Goal: Register for event/course

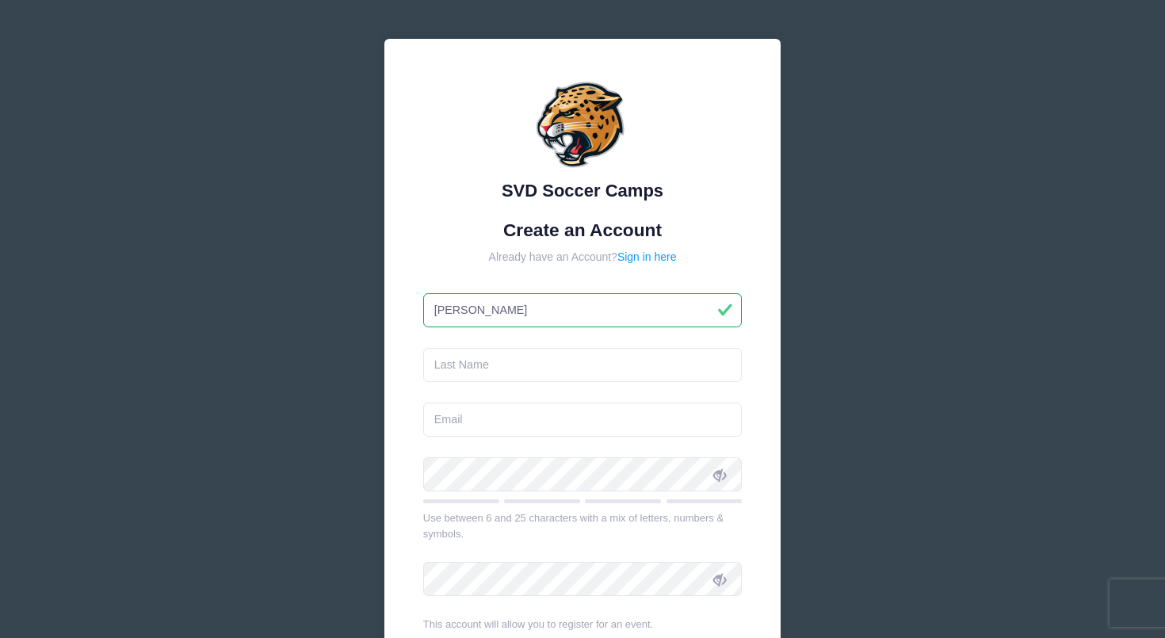
type input "[PERSON_NAME]"
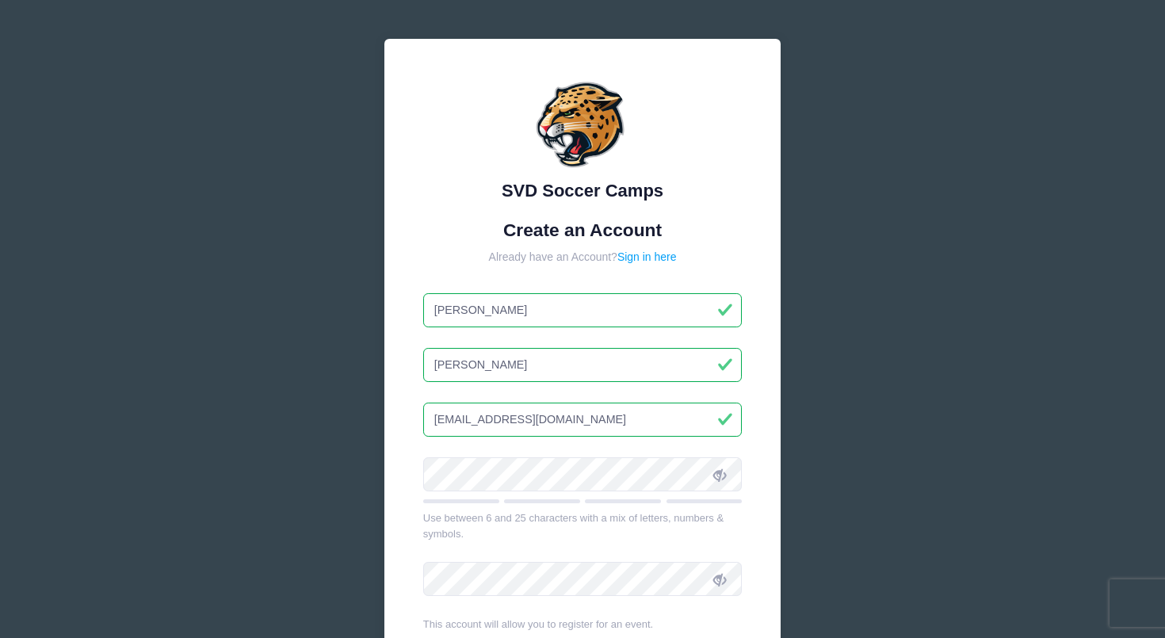
type input "[EMAIL_ADDRESS][DOMAIN_NAME]"
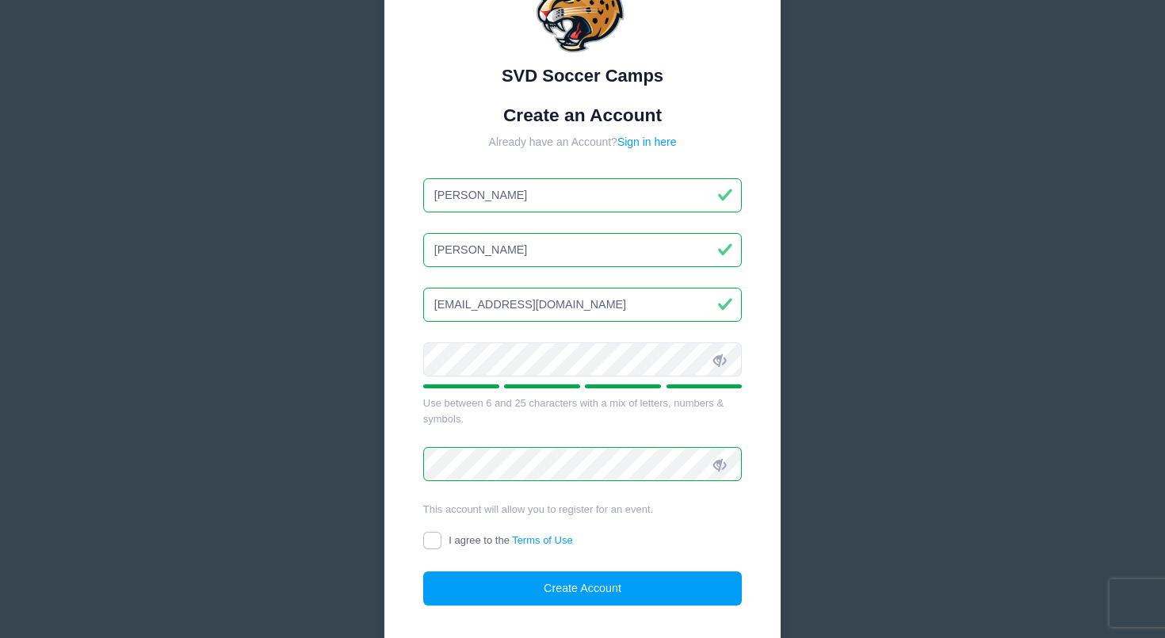
scroll to position [124, 0]
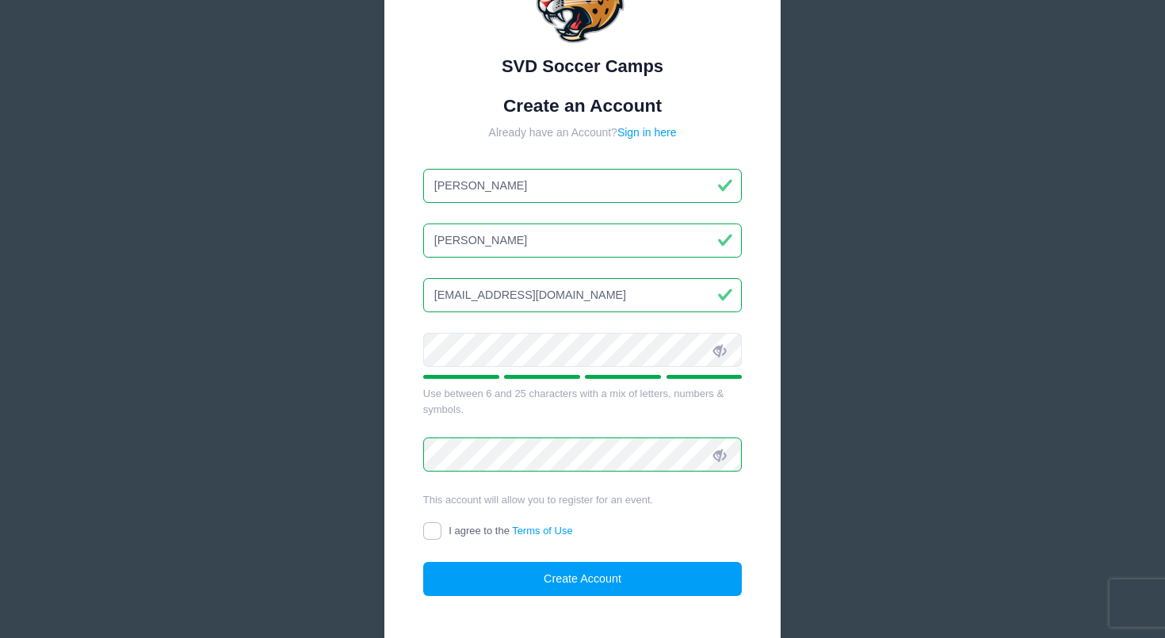
click at [431, 529] on input "I agree to the Terms of Use" at bounding box center [432, 531] width 18 height 18
checkbox input "true"
click at [551, 583] on button "Create Account" at bounding box center [582, 579] width 319 height 34
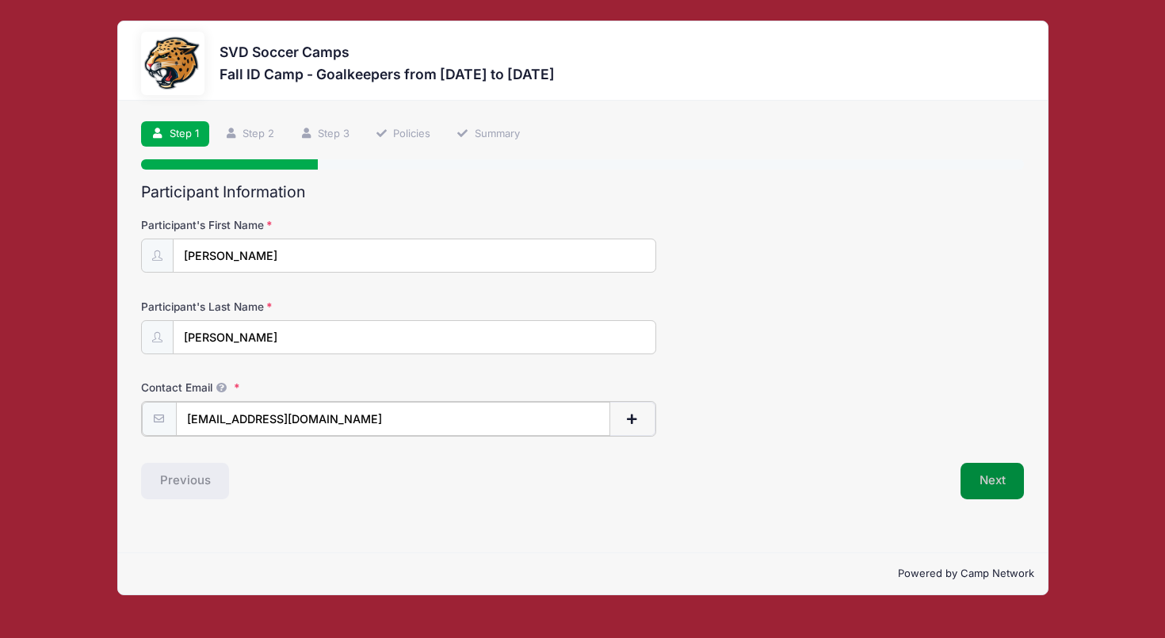
type input "[EMAIL_ADDRESS][DOMAIN_NAME]"
click at [989, 487] on button "Next" at bounding box center [993, 479] width 64 height 36
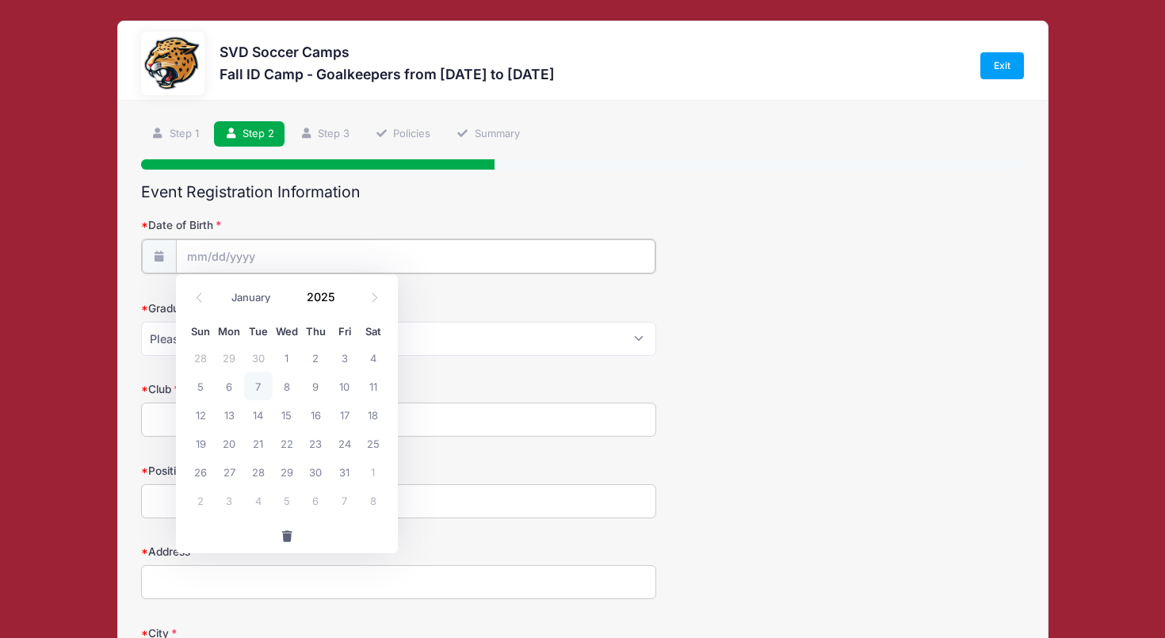
click at [324, 259] on input "Date of Birth" at bounding box center [416, 256] width 480 height 34
click at [203, 300] on icon at bounding box center [199, 298] width 10 height 10
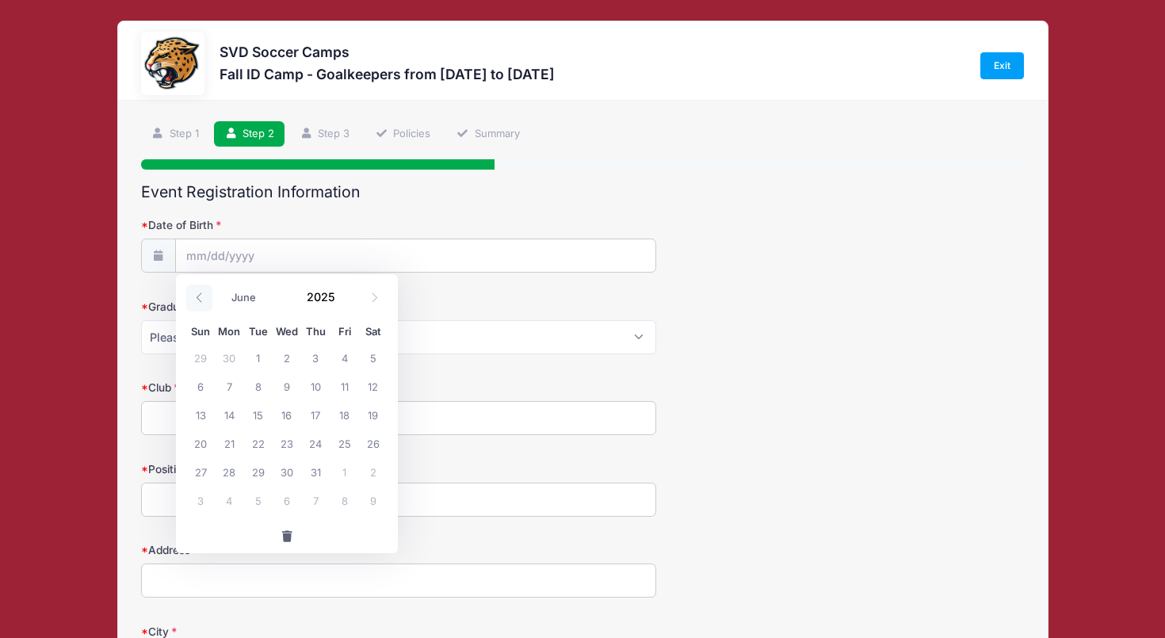
click at [203, 300] on icon at bounding box center [199, 298] width 10 height 10
click at [379, 296] on icon at bounding box center [374, 298] width 10 height 10
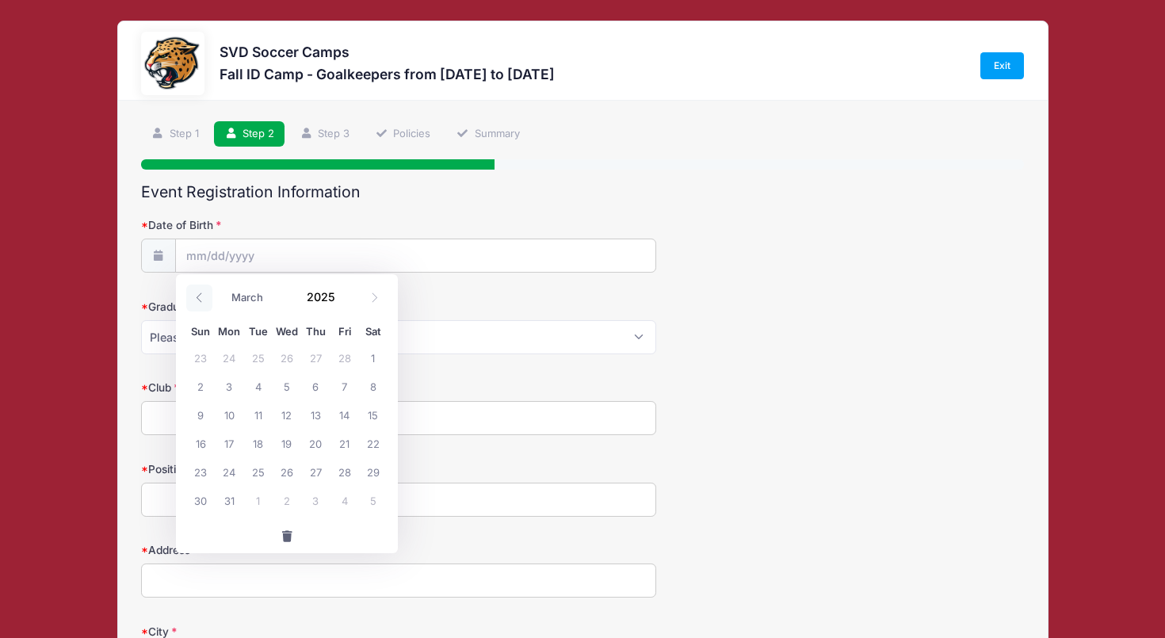
click at [201, 296] on icon at bounding box center [199, 298] width 10 height 10
select select "1"
click at [323, 296] on input "2025" at bounding box center [325, 297] width 52 height 24
click at [341, 299] on span at bounding box center [344, 302] width 11 height 12
click at [346, 289] on span at bounding box center [344, 291] width 11 height 12
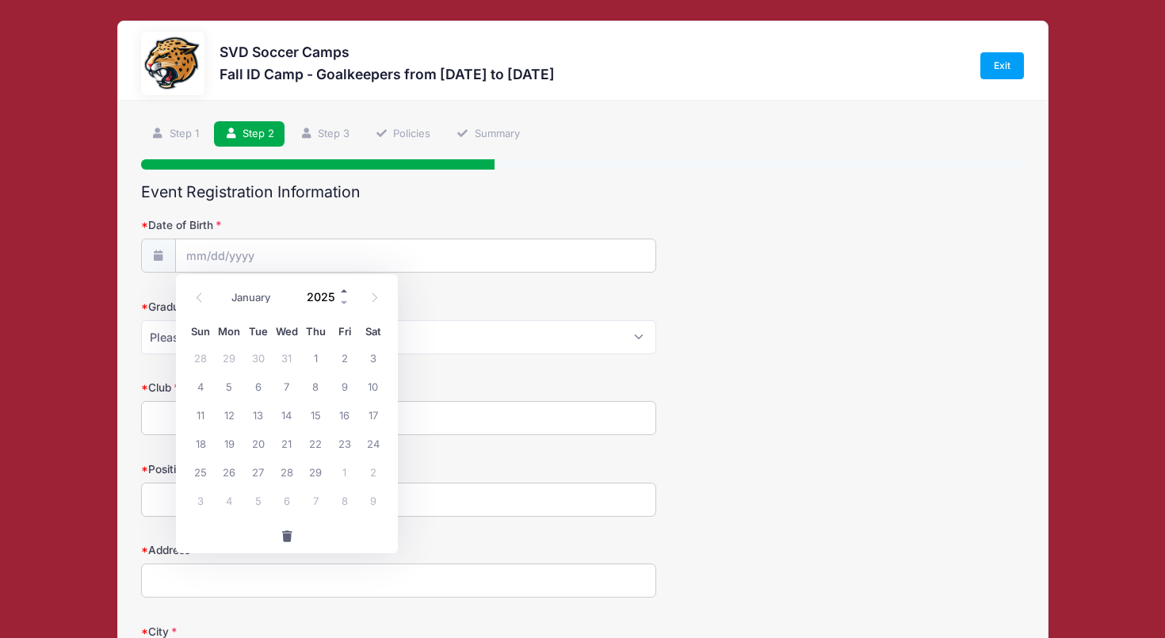
click at [346, 289] on span at bounding box center [344, 291] width 11 height 12
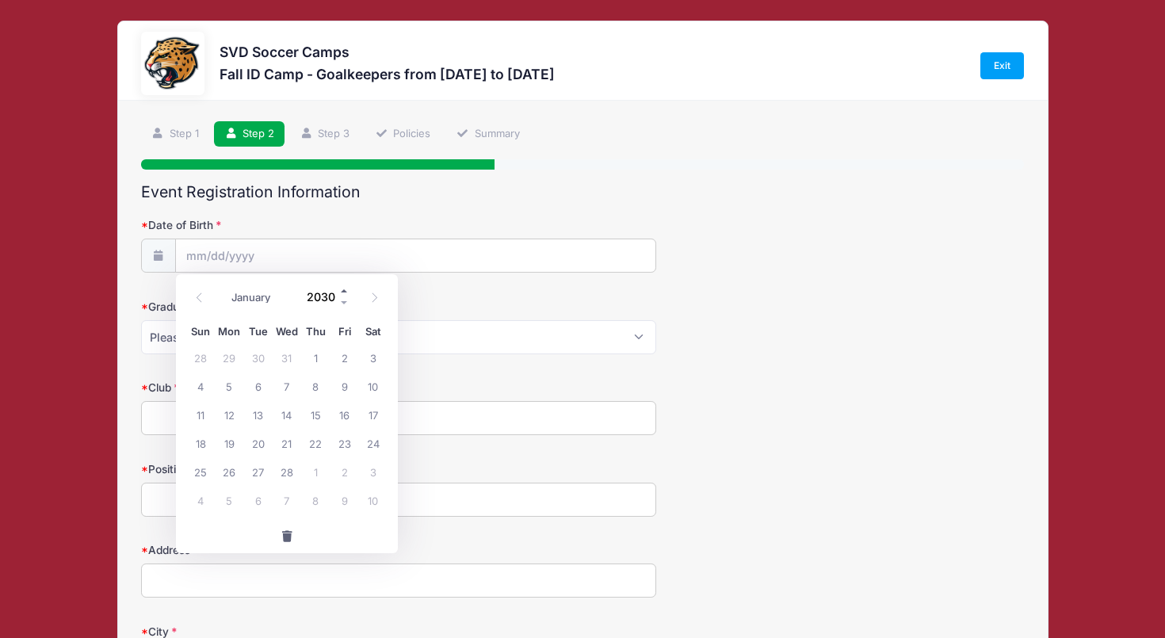
click at [346, 289] on span at bounding box center [344, 291] width 11 height 12
click at [344, 299] on span at bounding box center [344, 302] width 11 height 12
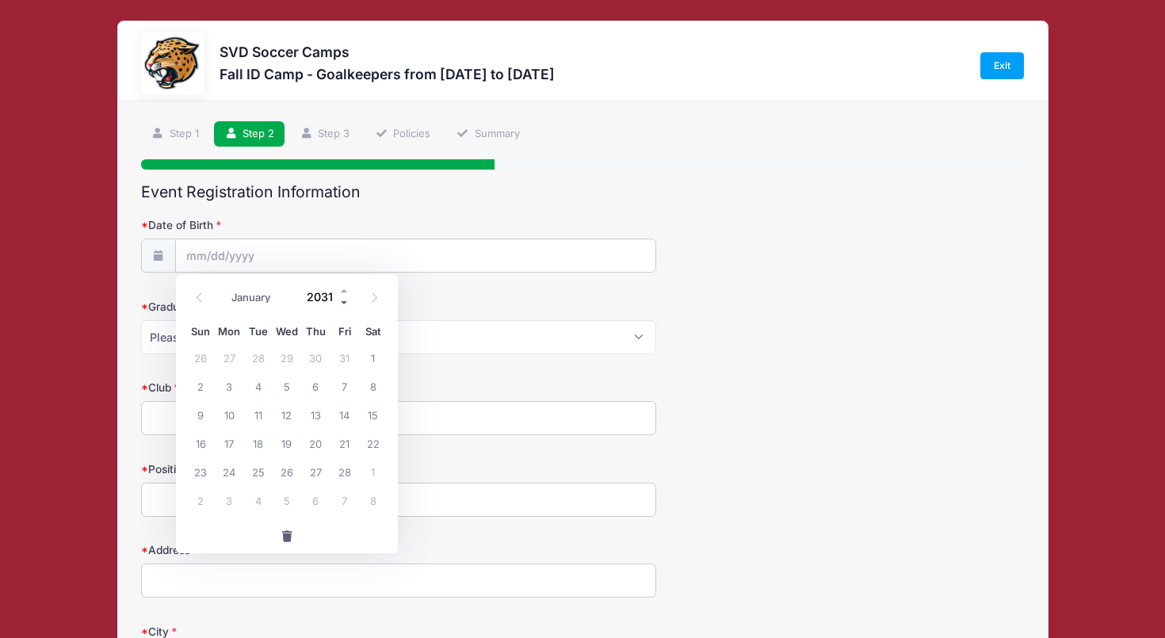
click at [344, 299] on span at bounding box center [344, 302] width 11 height 12
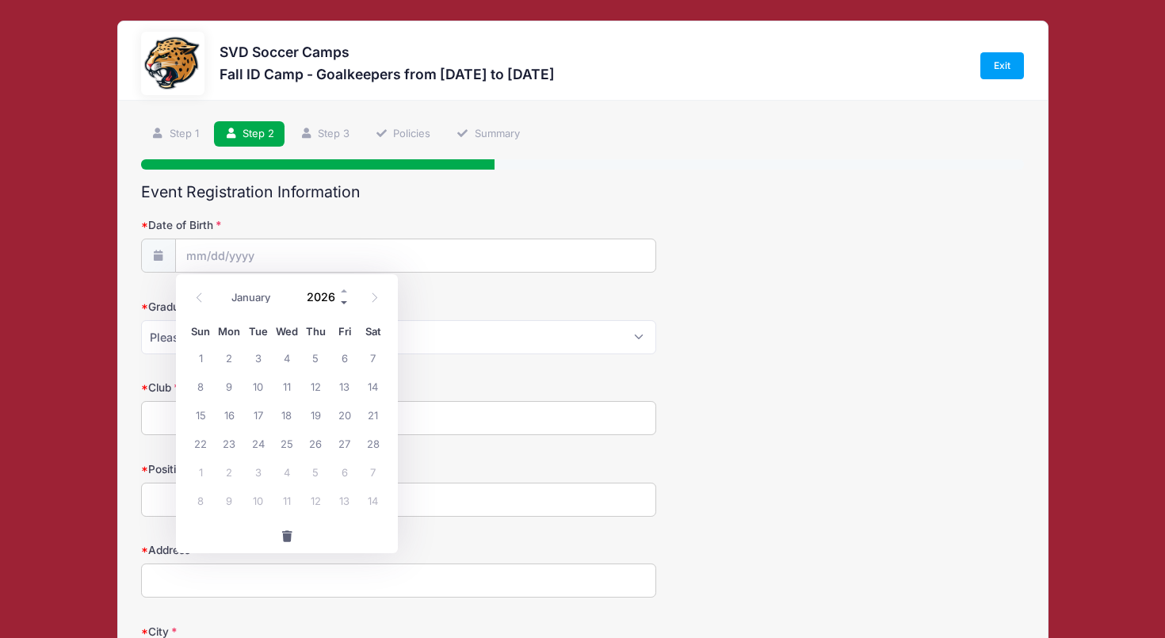
click at [344, 299] on span at bounding box center [344, 302] width 11 height 12
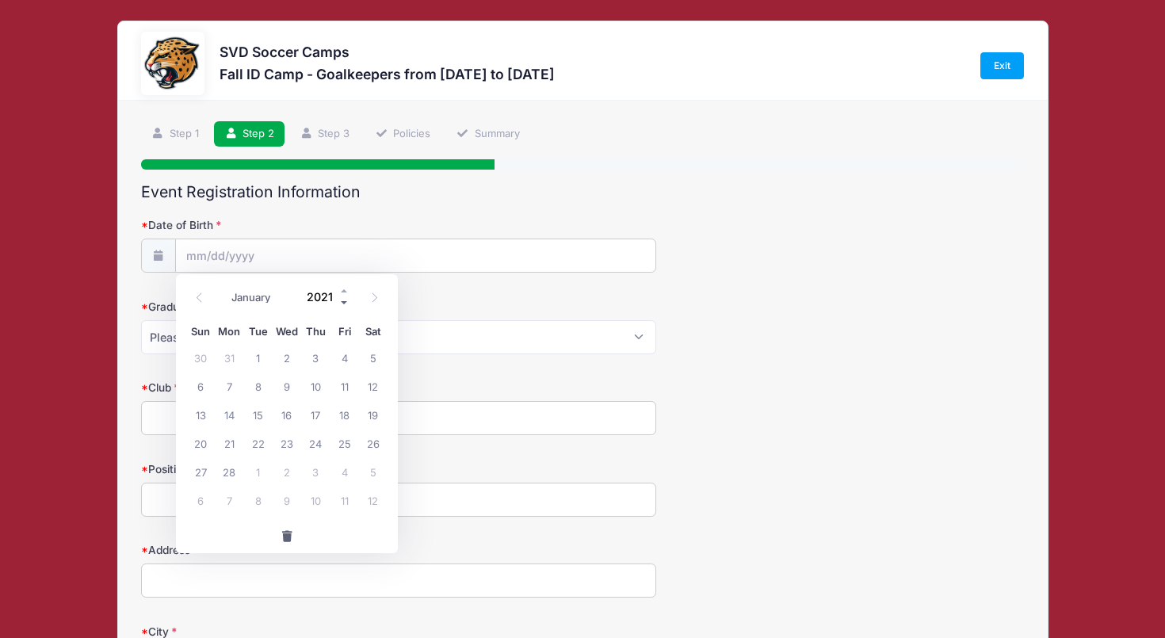
click at [344, 299] on span at bounding box center [344, 302] width 11 height 12
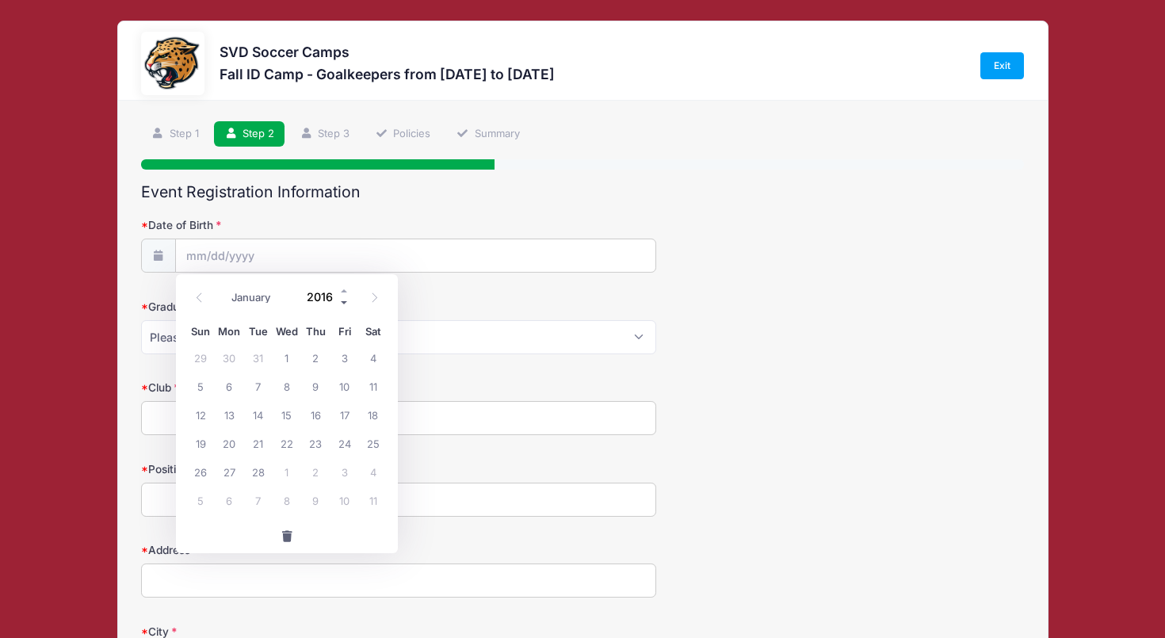
click at [344, 299] on span at bounding box center [344, 302] width 11 height 12
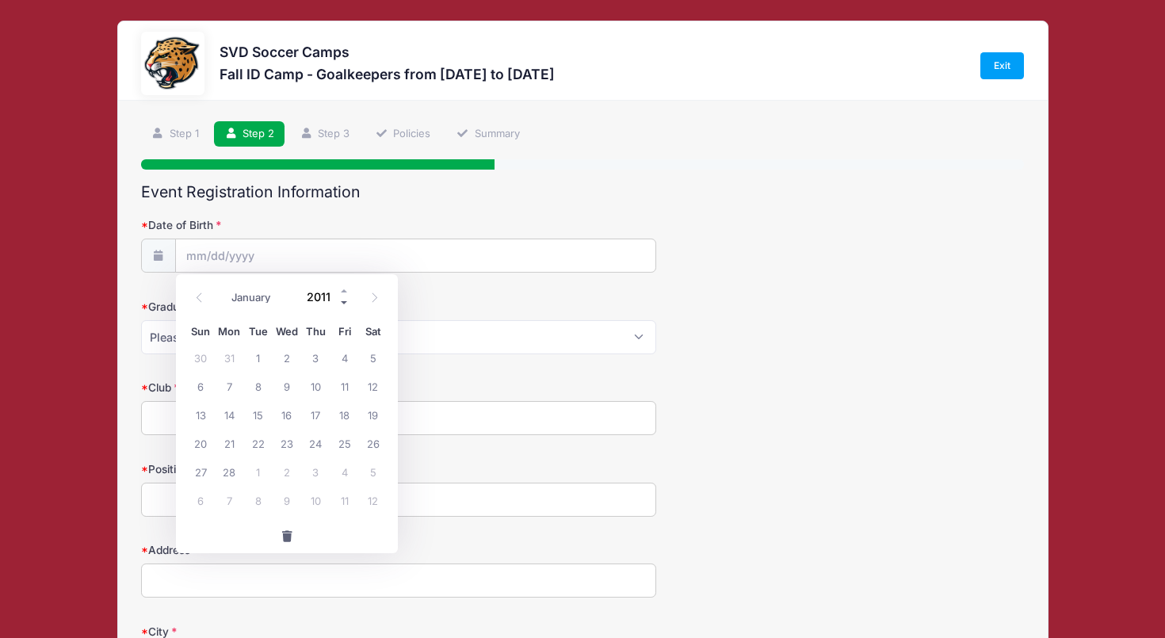
click at [344, 299] on span at bounding box center [344, 302] width 11 height 12
type input "2009"
click at [290, 439] on span "25" at bounding box center [287, 443] width 29 height 29
type input "[DATE]"
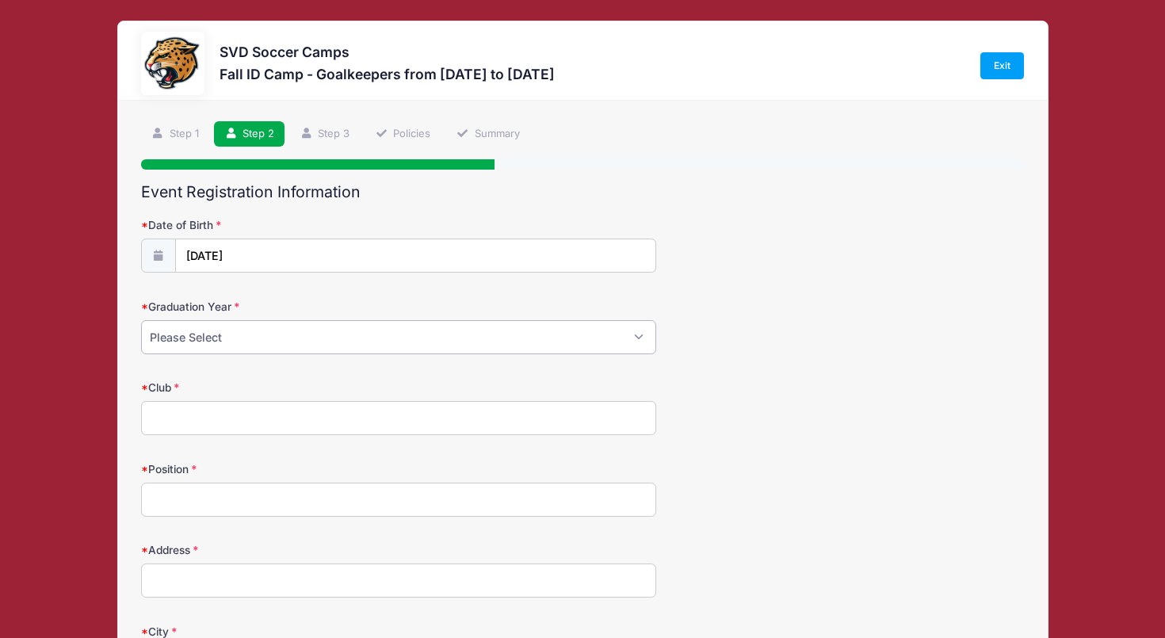
select select "2027"
click at [197, 419] on input "Club" at bounding box center [398, 418] width 515 height 34
type input "AC [GEOGRAPHIC_DATA]"
click at [196, 507] on input "Position" at bounding box center [398, 500] width 515 height 34
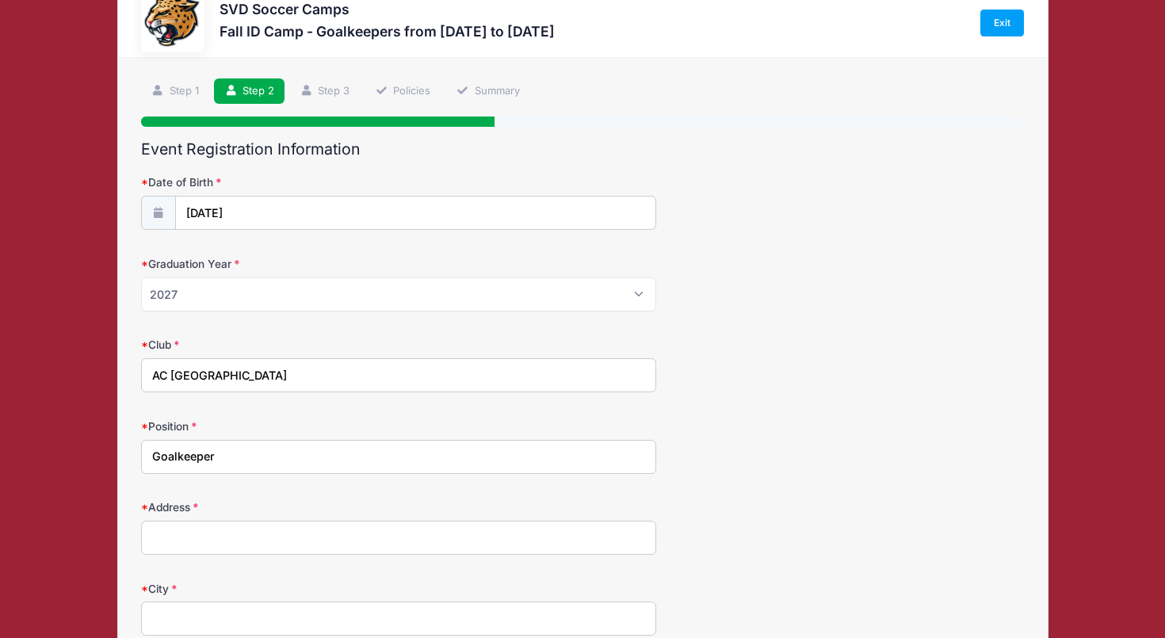
scroll to position [59, 0]
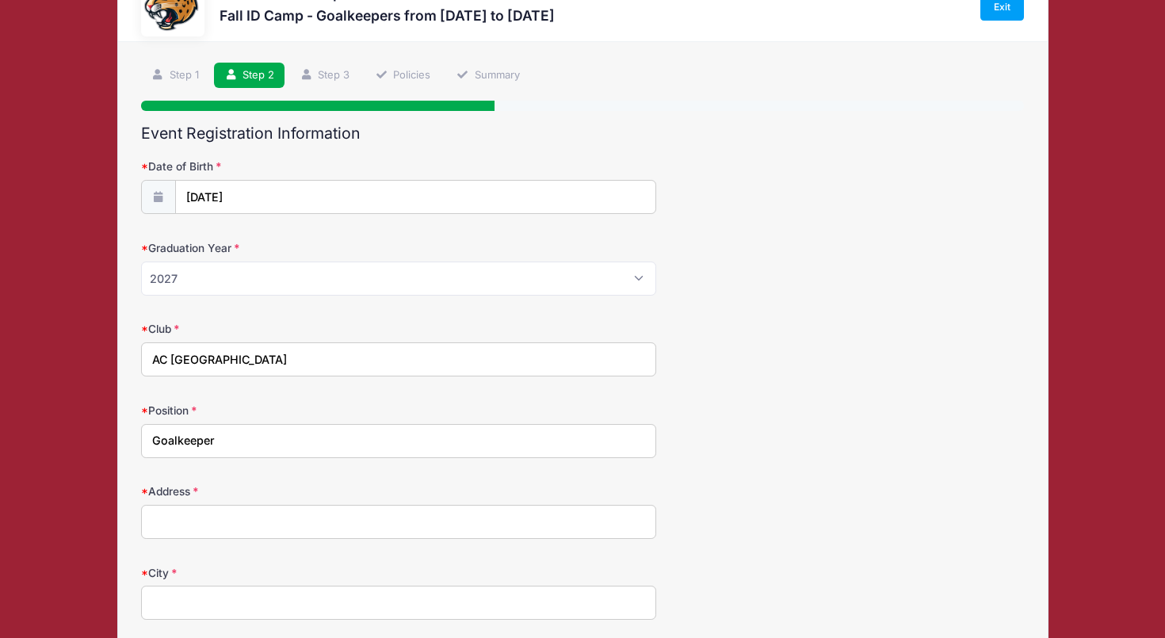
type input "Goalkeeper"
click at [257, 361] on input "AC [GEOGRAPHIC_DATA]" at bounding box center [398, 359] width 515 height 34
type input "AC [GEOGRAPHIC_DATA] (MLS Next)"
type input "[STREET_ADDRESS][PERSON_NAME]"
type input "Holland"
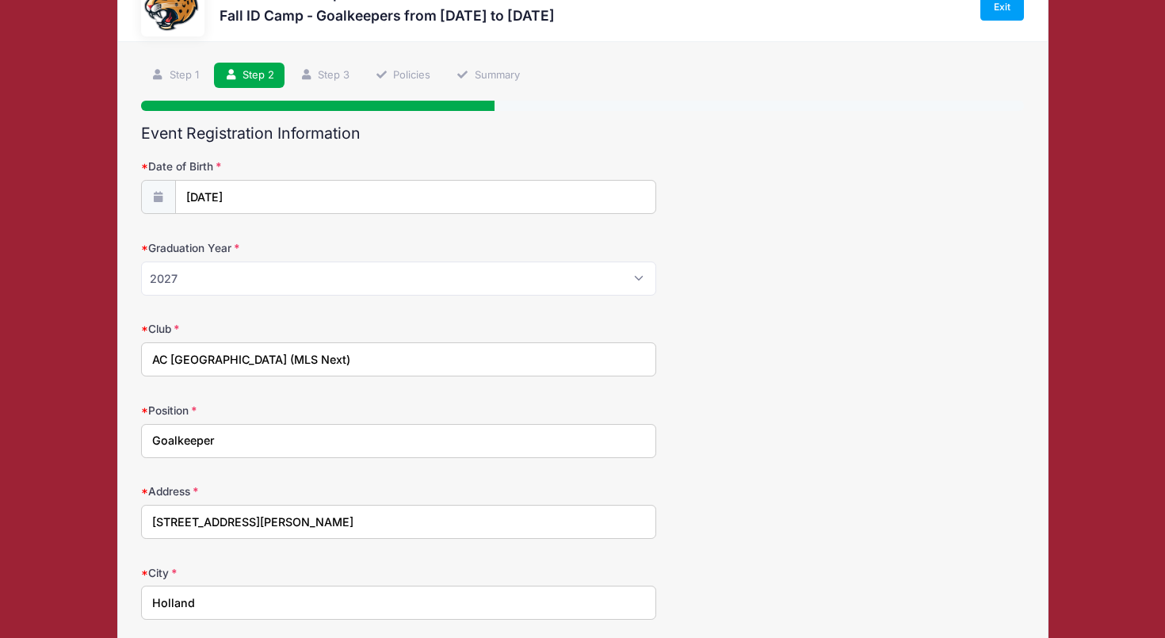
scroll to position [420, 0]
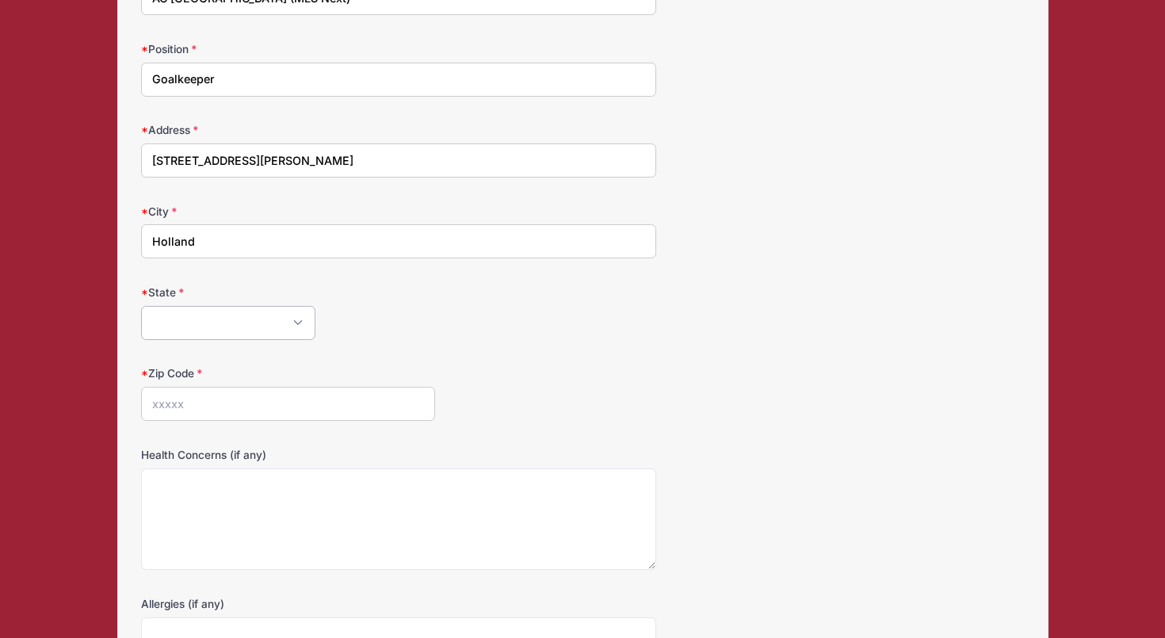
select select "MI"
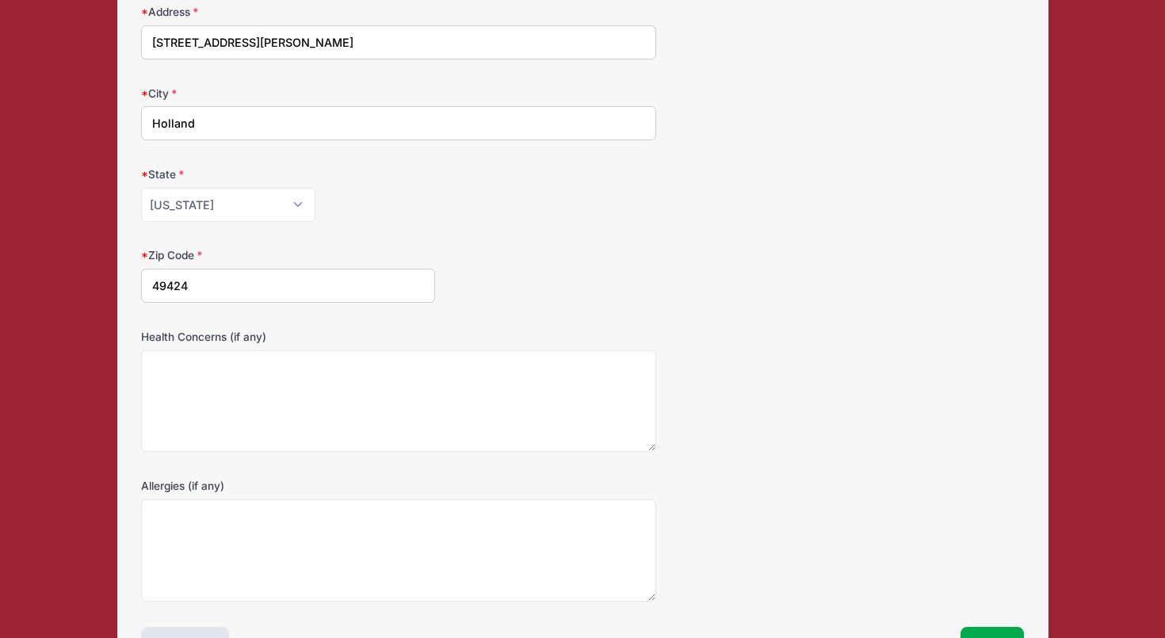
scroll to position [545, 0]
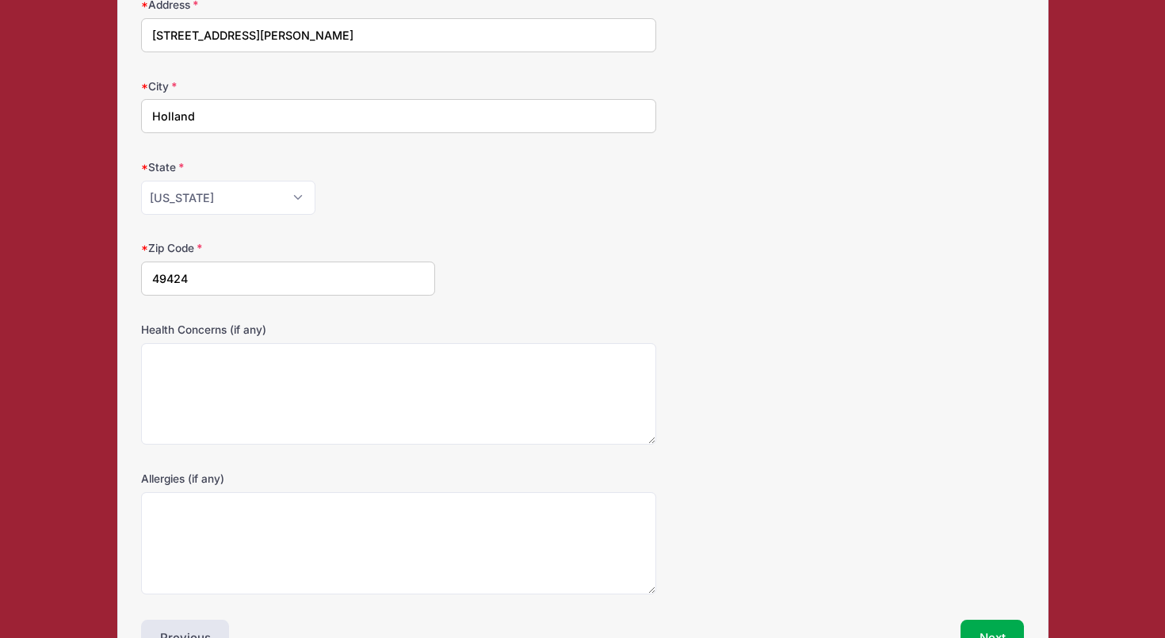
type input "49424"
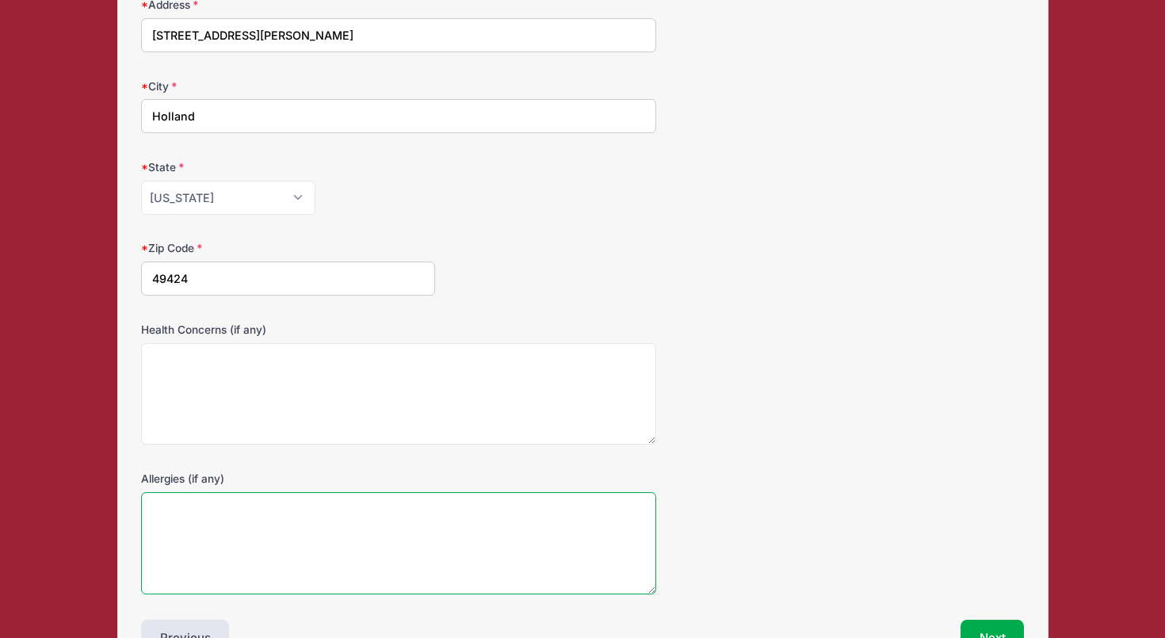
click at [199, 506] on textarea "Allergies (if any)" at bounding box center [398, 543] width 515 height 102
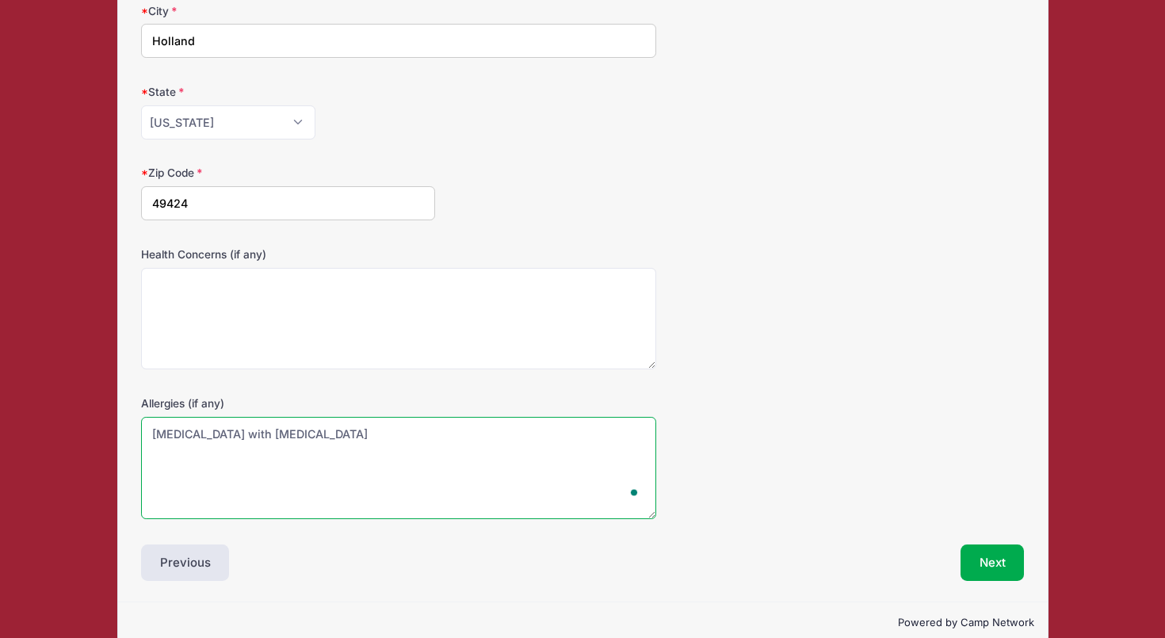
scroll to position [637, 0]
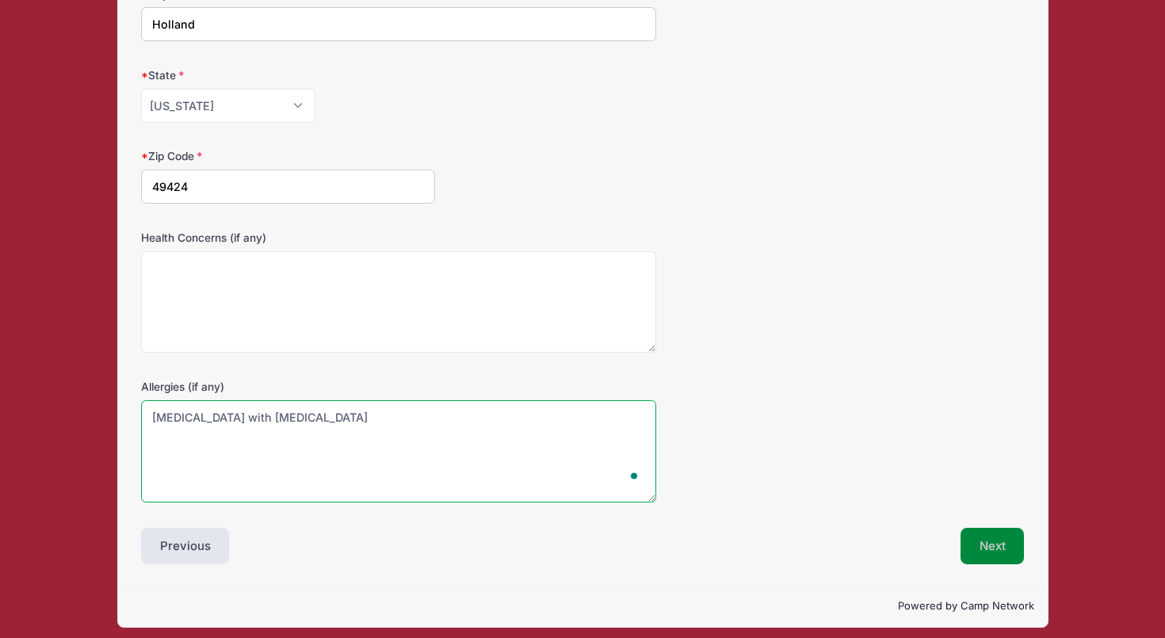
type textarea "[MEDICAL_DATA] with [MEDICAL_DATA]"
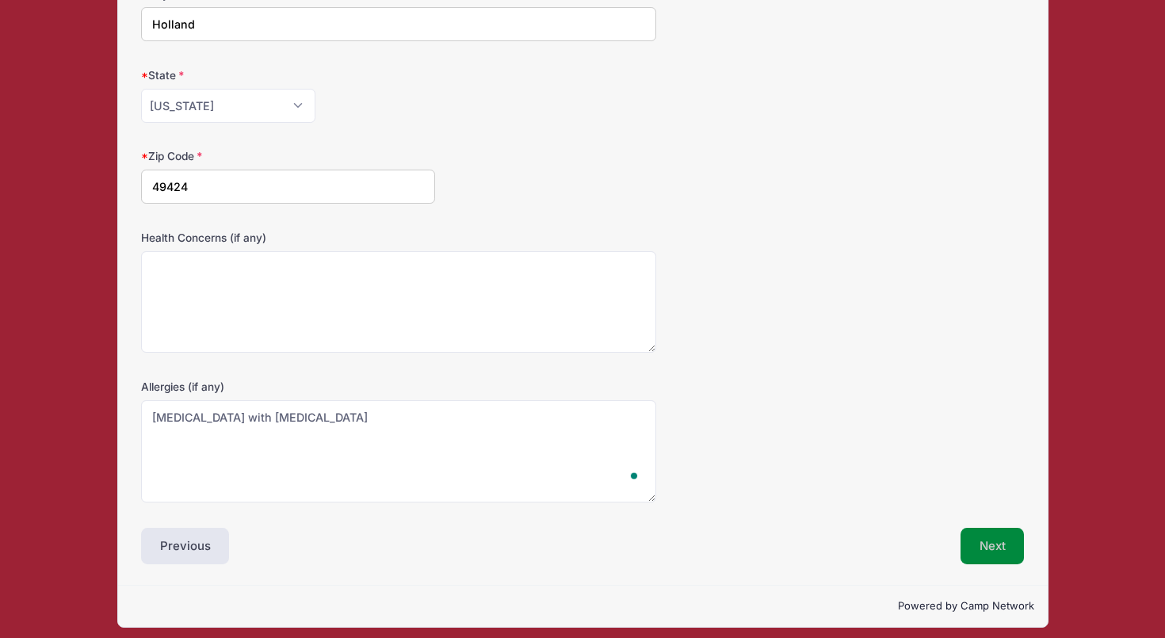
click at [977, 540] on button "Next" at bounding box center [993, 546] width 64 height 36
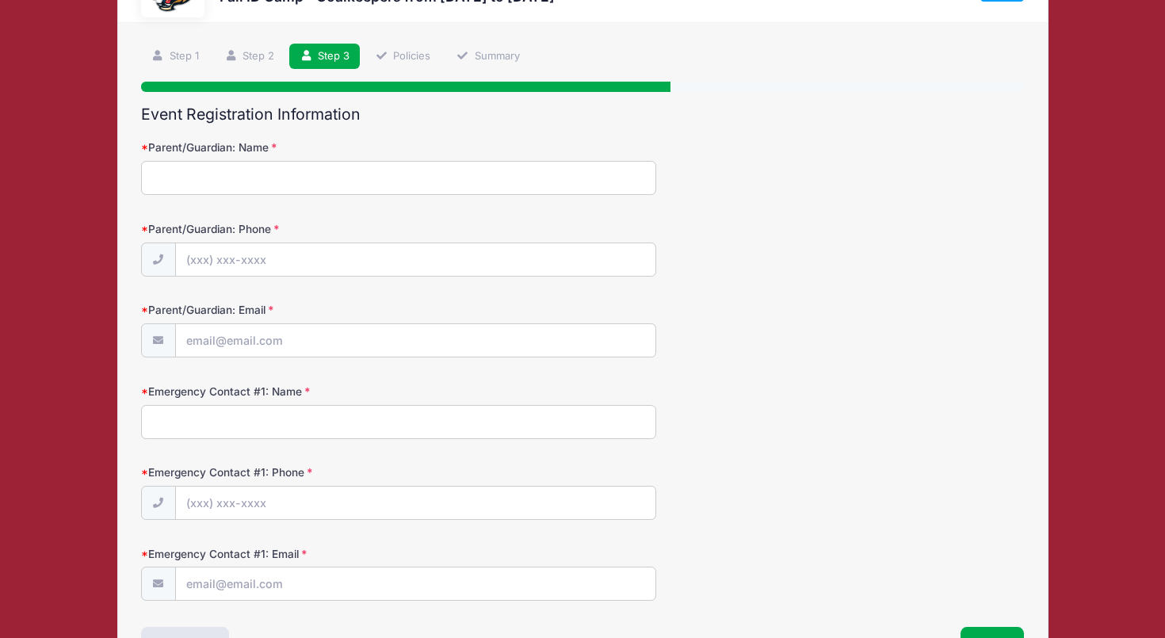
scroll to position [0, 0]
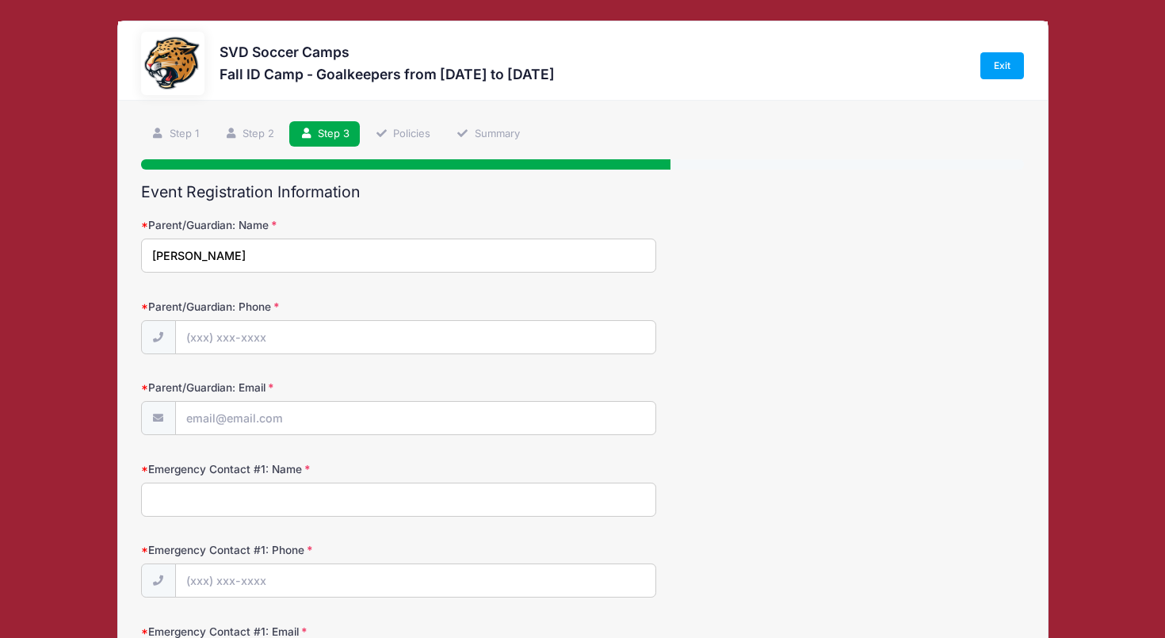
type input "[PERSON_NAME]"
type input "[PHONE_NUMBER]"
type input "[EMAIL_ADDRESS][DOMAIN_NAME]"
type input "6"
type input "[PERSON_NAME]"
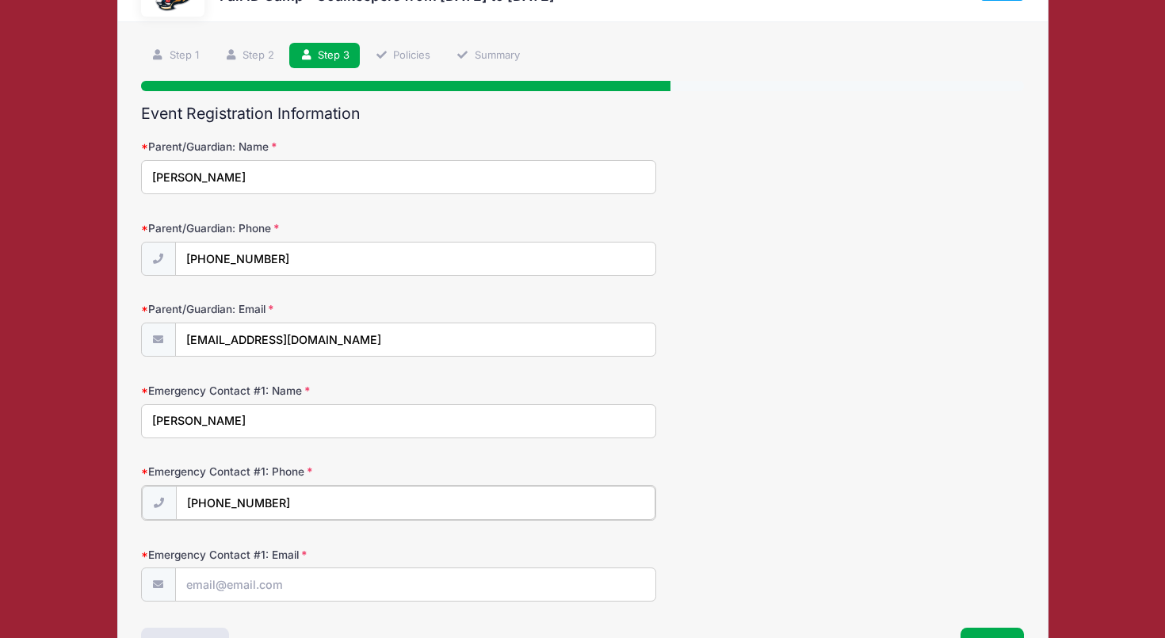
scroll to position [109, 0]
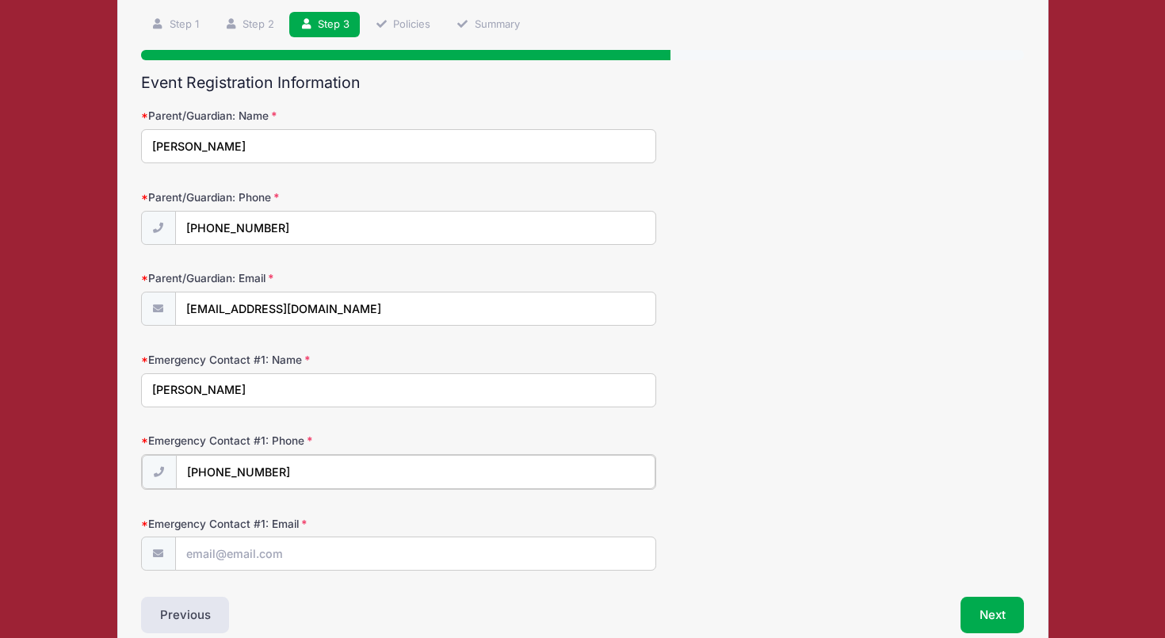
type input "[PHONE_NUMBER]"
type input "[EMAIL_ADDRESS][DOMAIN_NAME]"
click at [999, 600] on button "Next" at bounding box center [993, 613] width 64 height 36
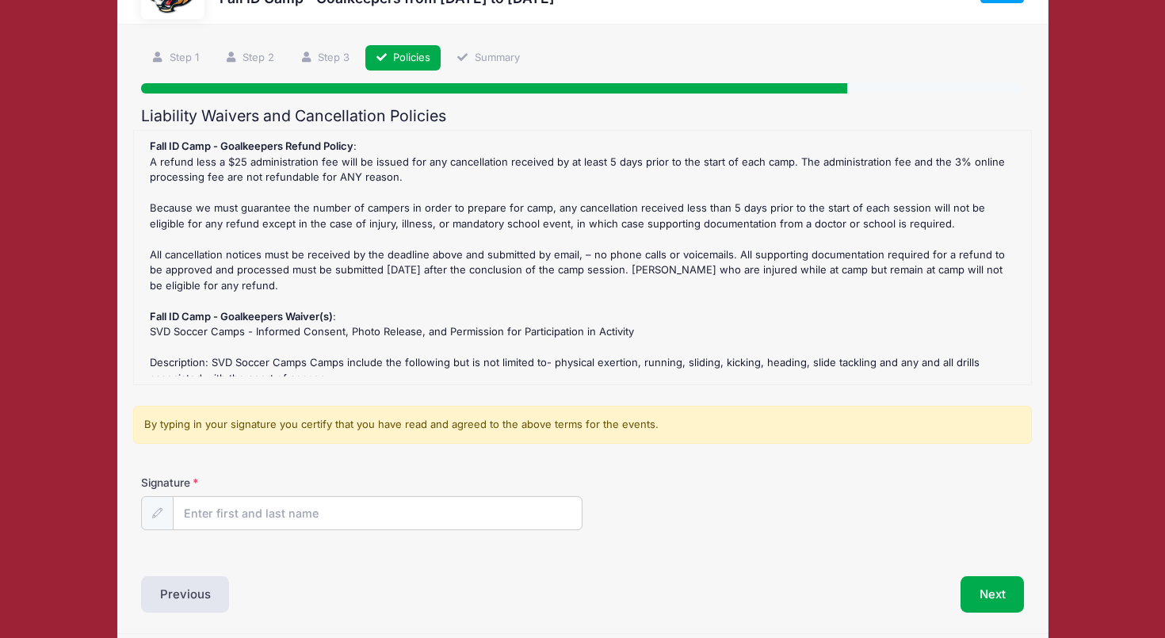
scroll to position [0, 0]
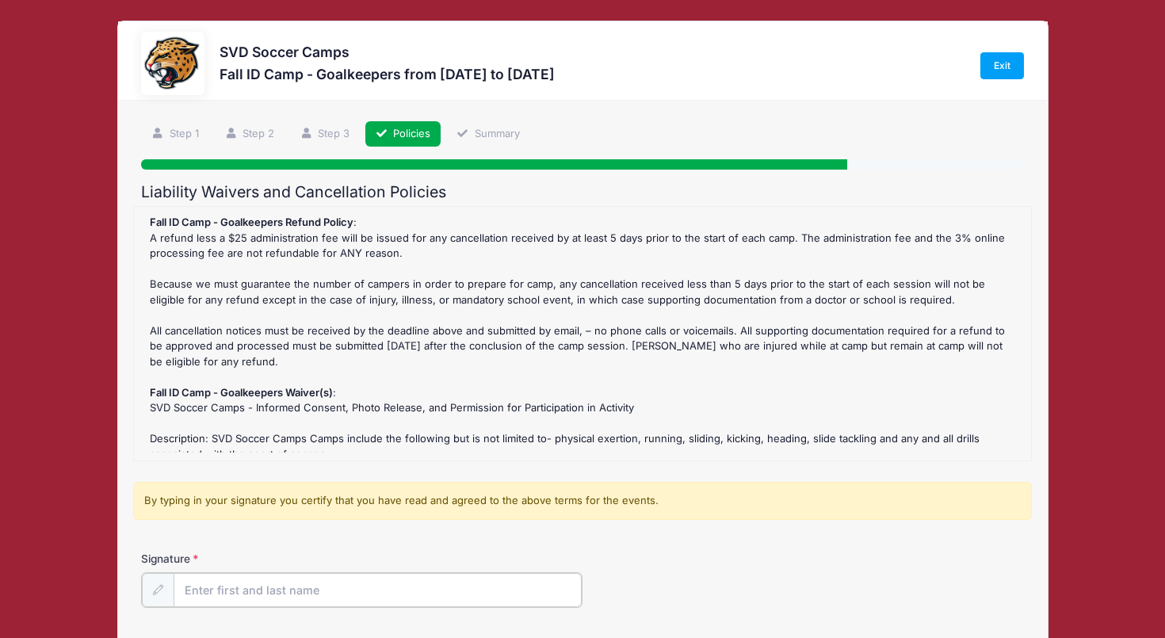
click at [346, 588] on input "Signature" at bounding box center [378, 590] width 408 height 34
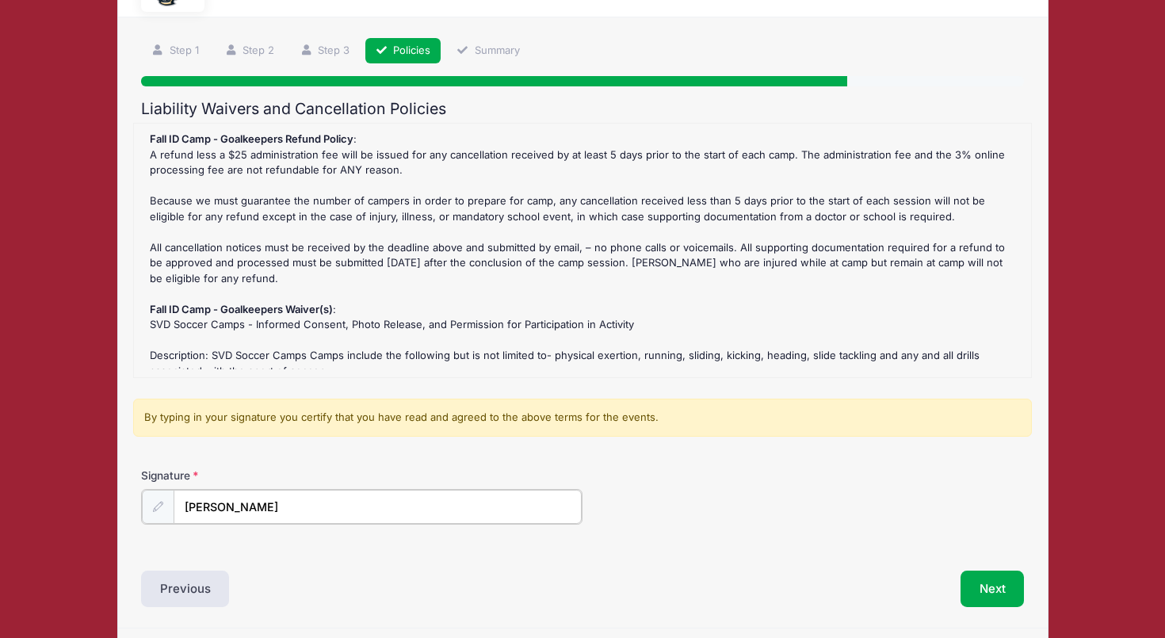
scroll to position [128, 0]
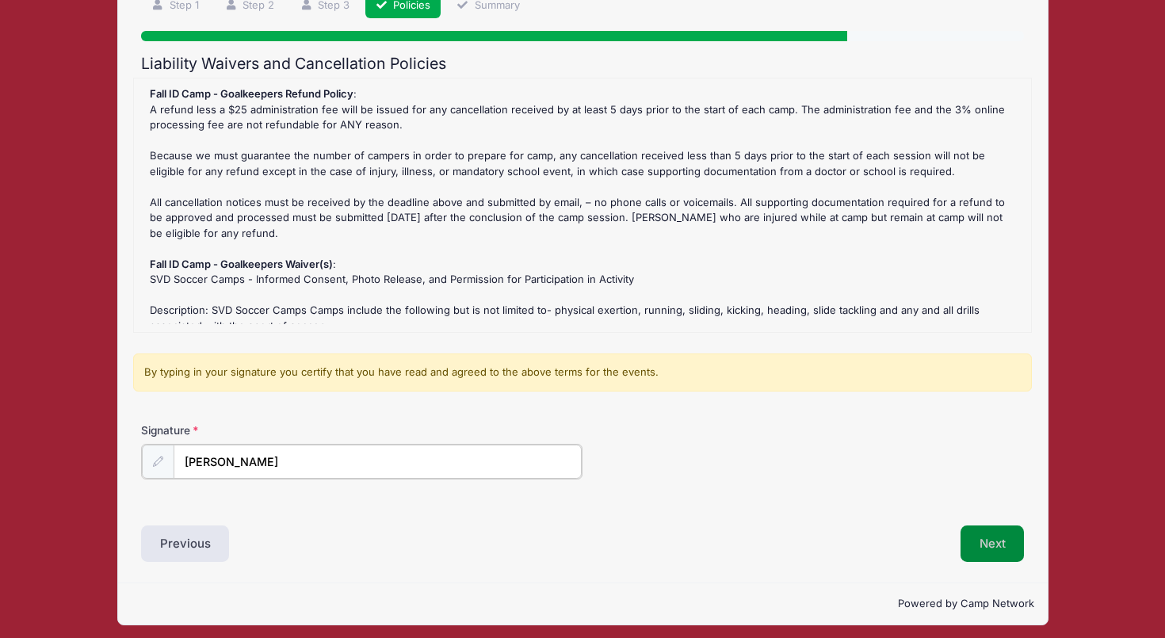
type input "[PERSON_NAME]"
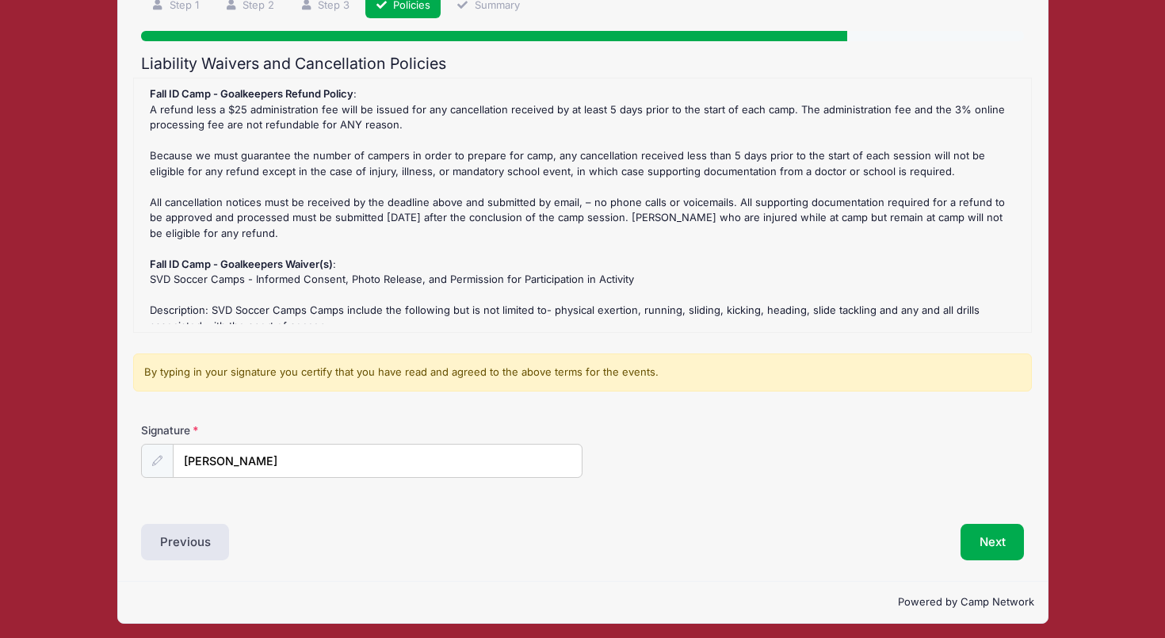
click at [988, 538] on button "Next" at bounding box center [993, 542] width 64 height 36
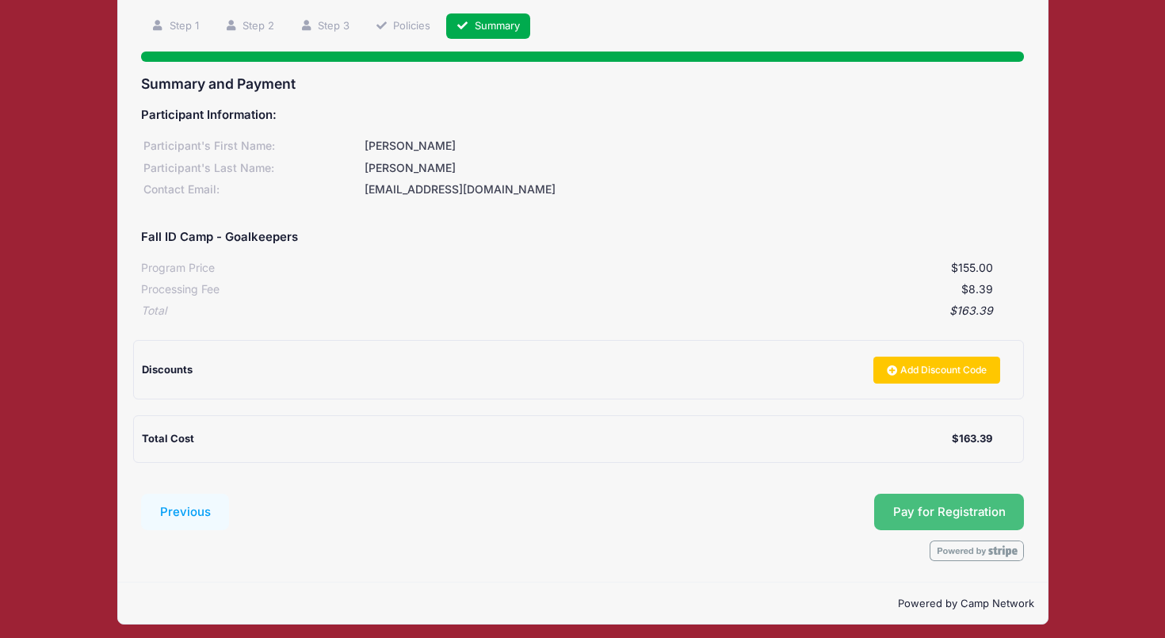
scroll to position [107, 0]
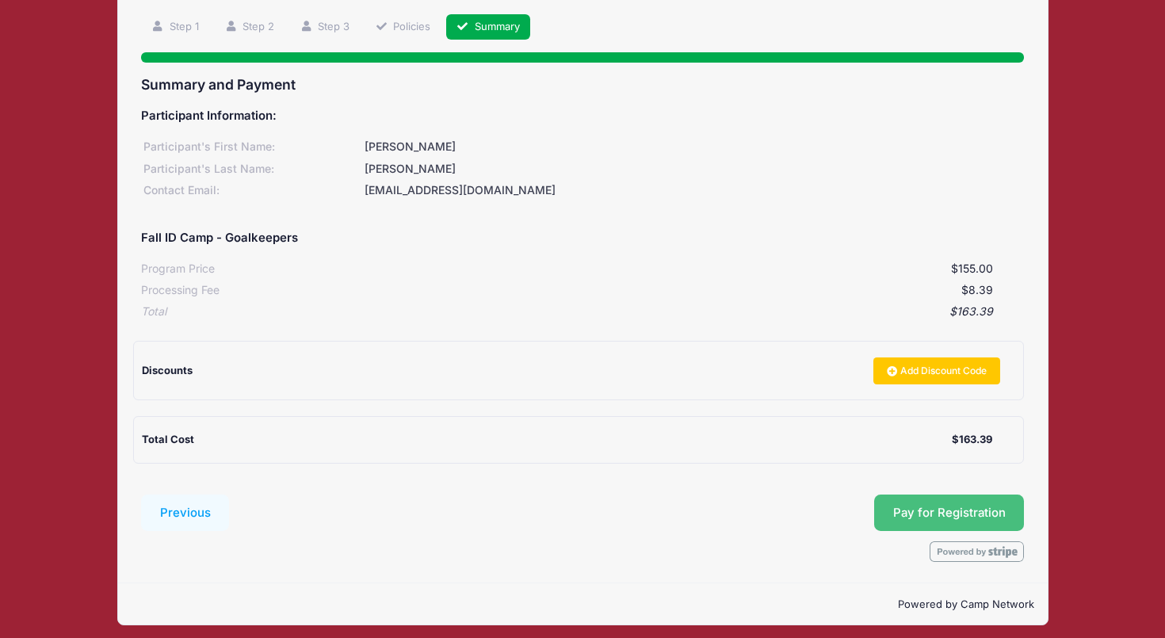
click at [942, 509] on button "Pay for Registration" at bounding box center [949, 513] width 151 height 36
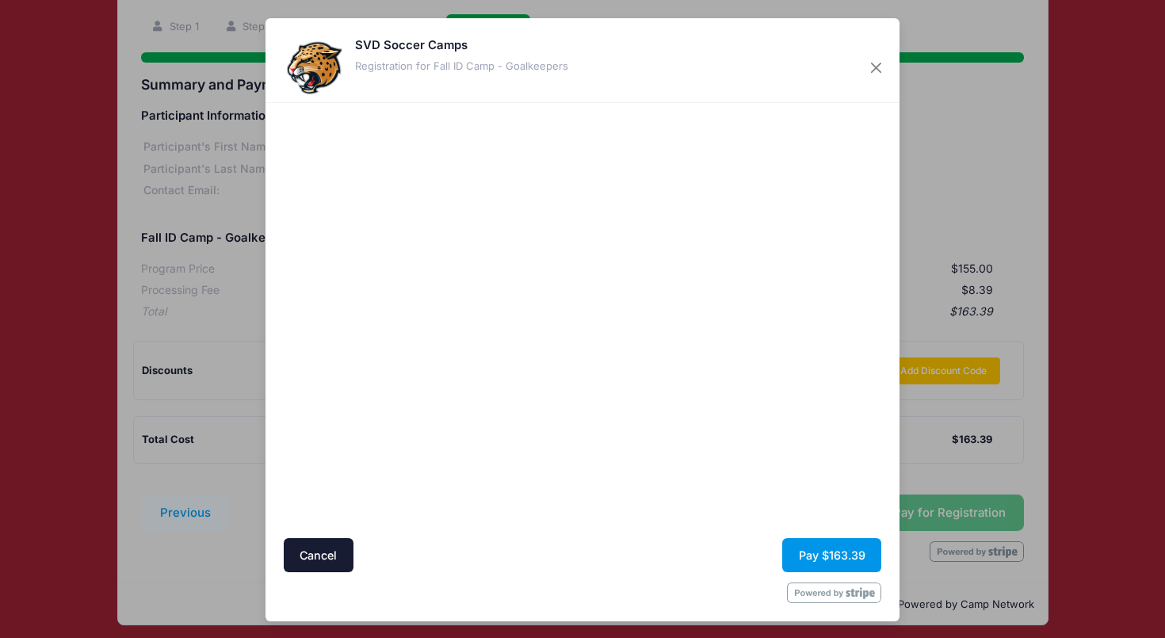
click at [828, 553] on button "Pay $163.39" at bounding box center [831, 555] width 99 height 34
